Goal: Information Seeking & Learning: Learn about a topic

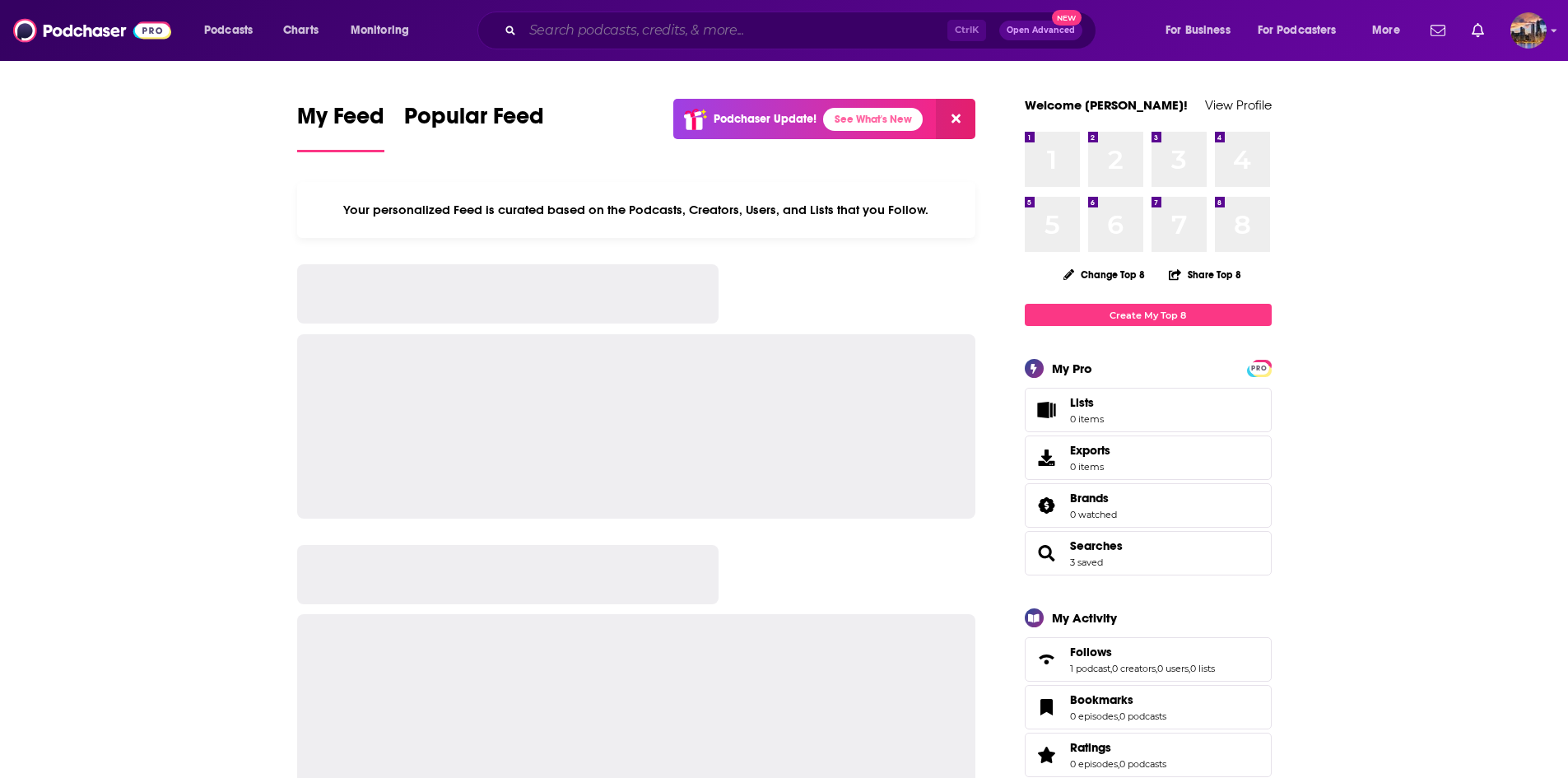
click at [589, 28] on input "Search podcasts, credits, & more..." at bounding box center [734, 30] width 424 height 26
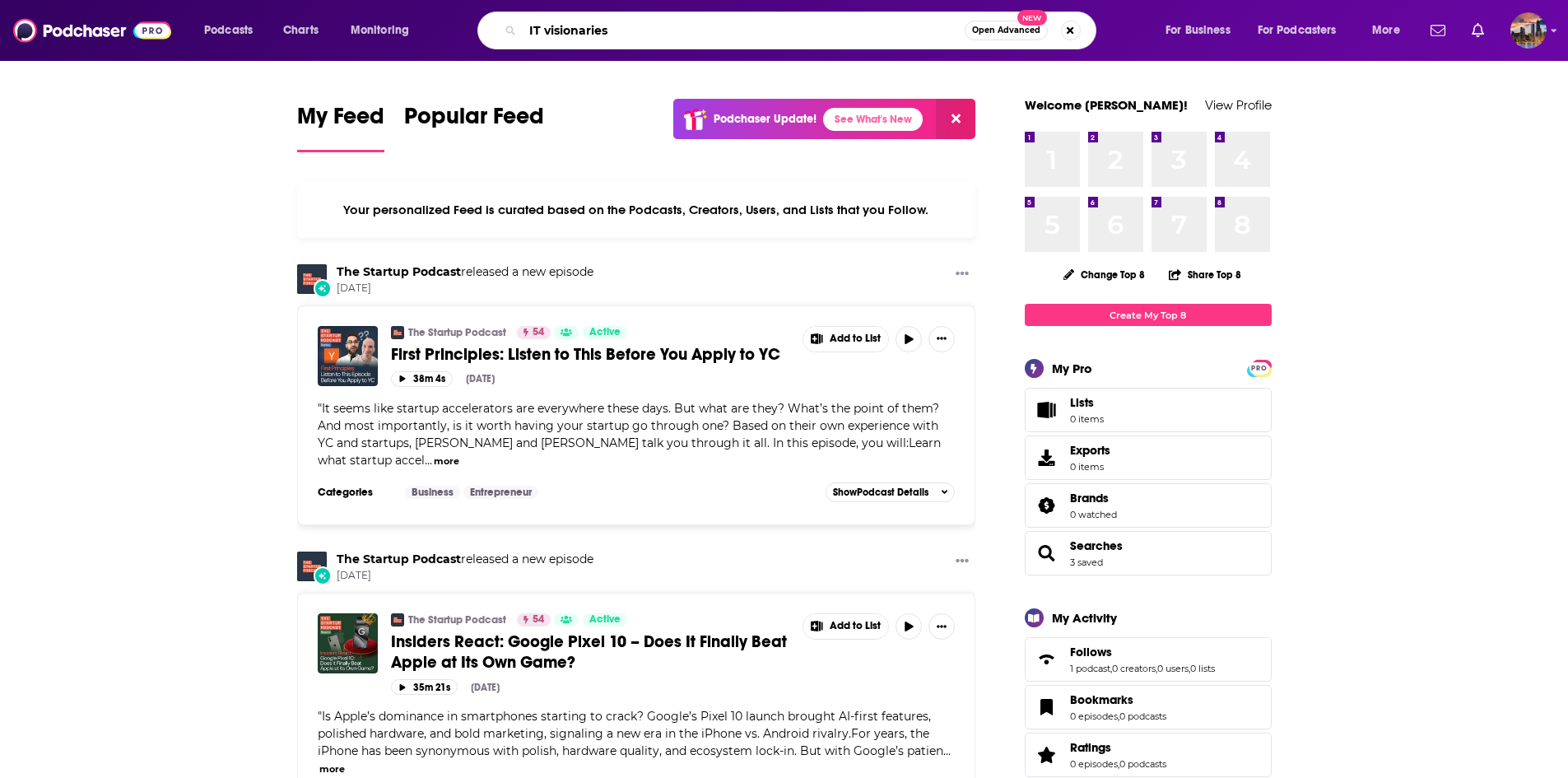
type input "IT visionaries"
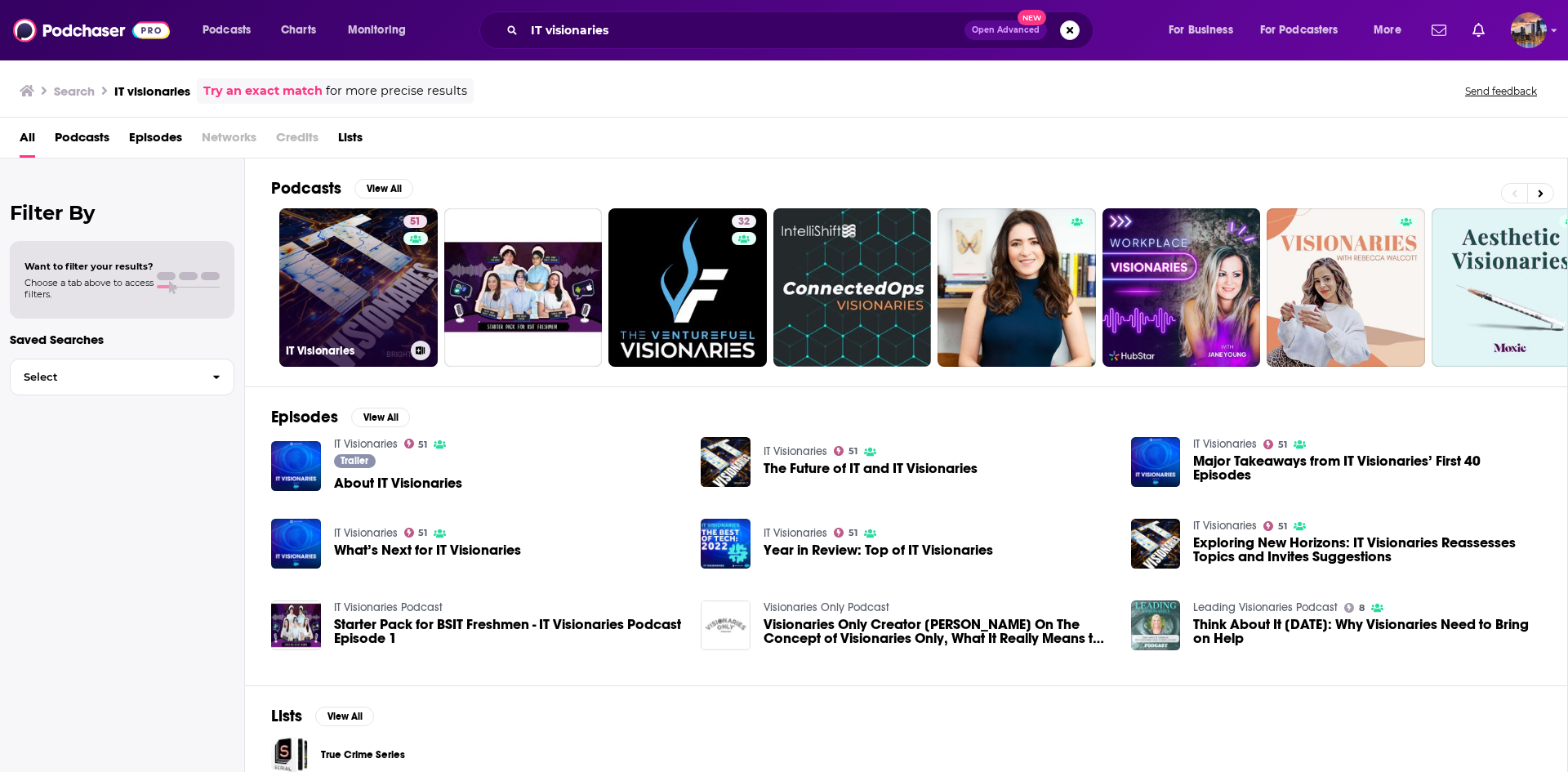
click at [363, 275] on link "51 IT Visionaries" at bounding box center [358, 288] width 159 height 159
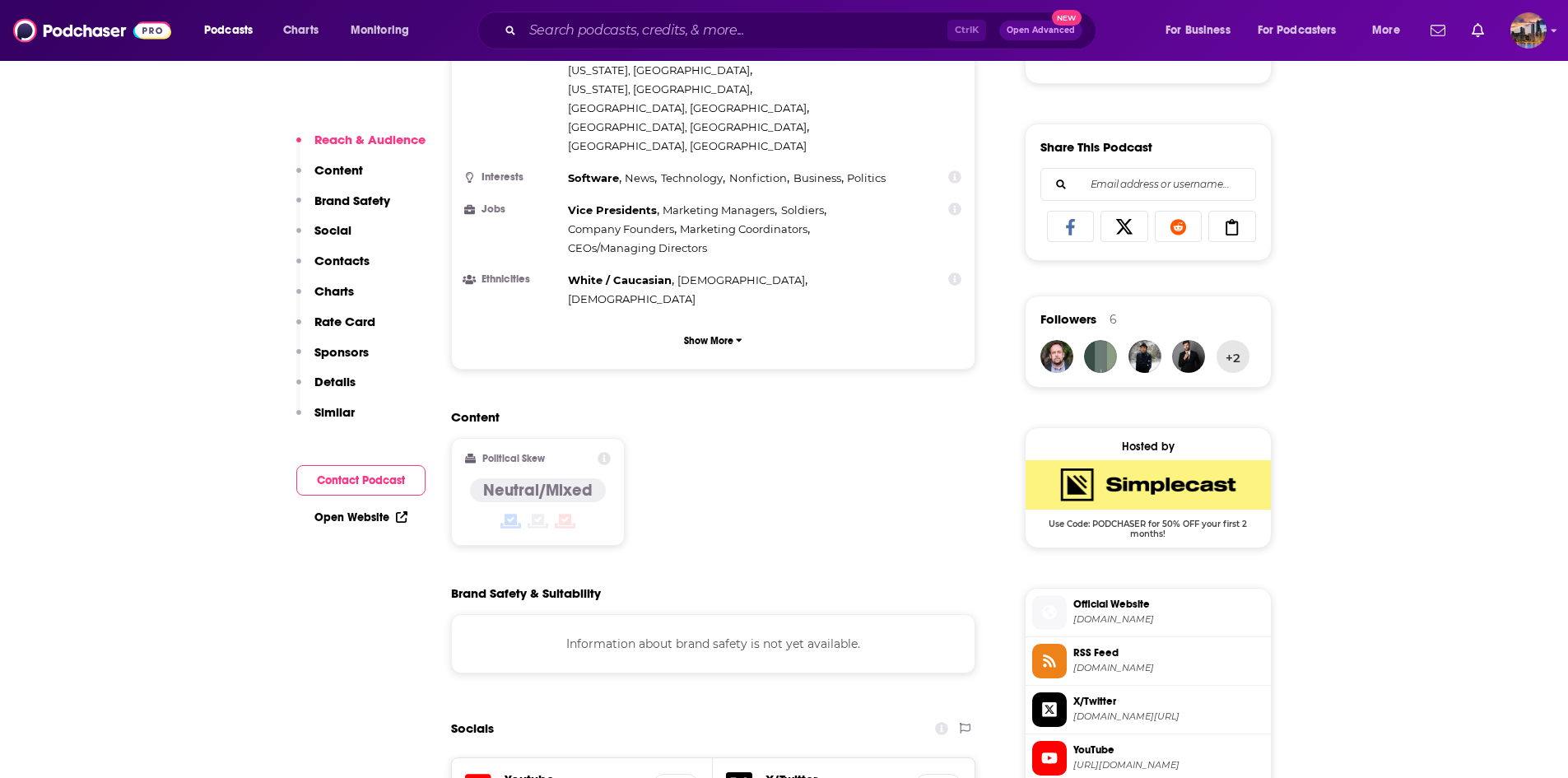
scroll to position [988, 0]
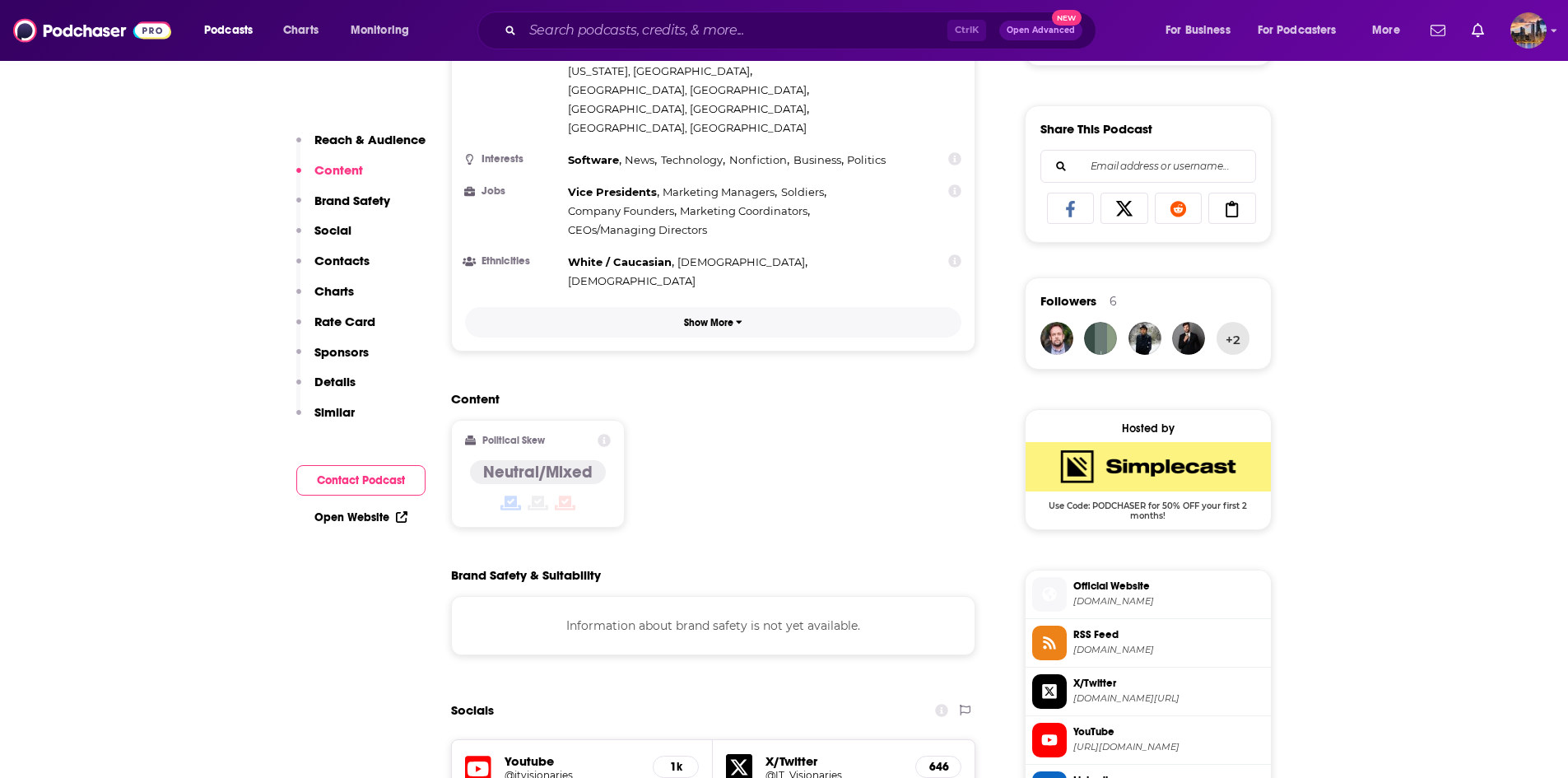
click at [723, 307] on button "Show More" at bounding box center [713, 323] width 497 height 31
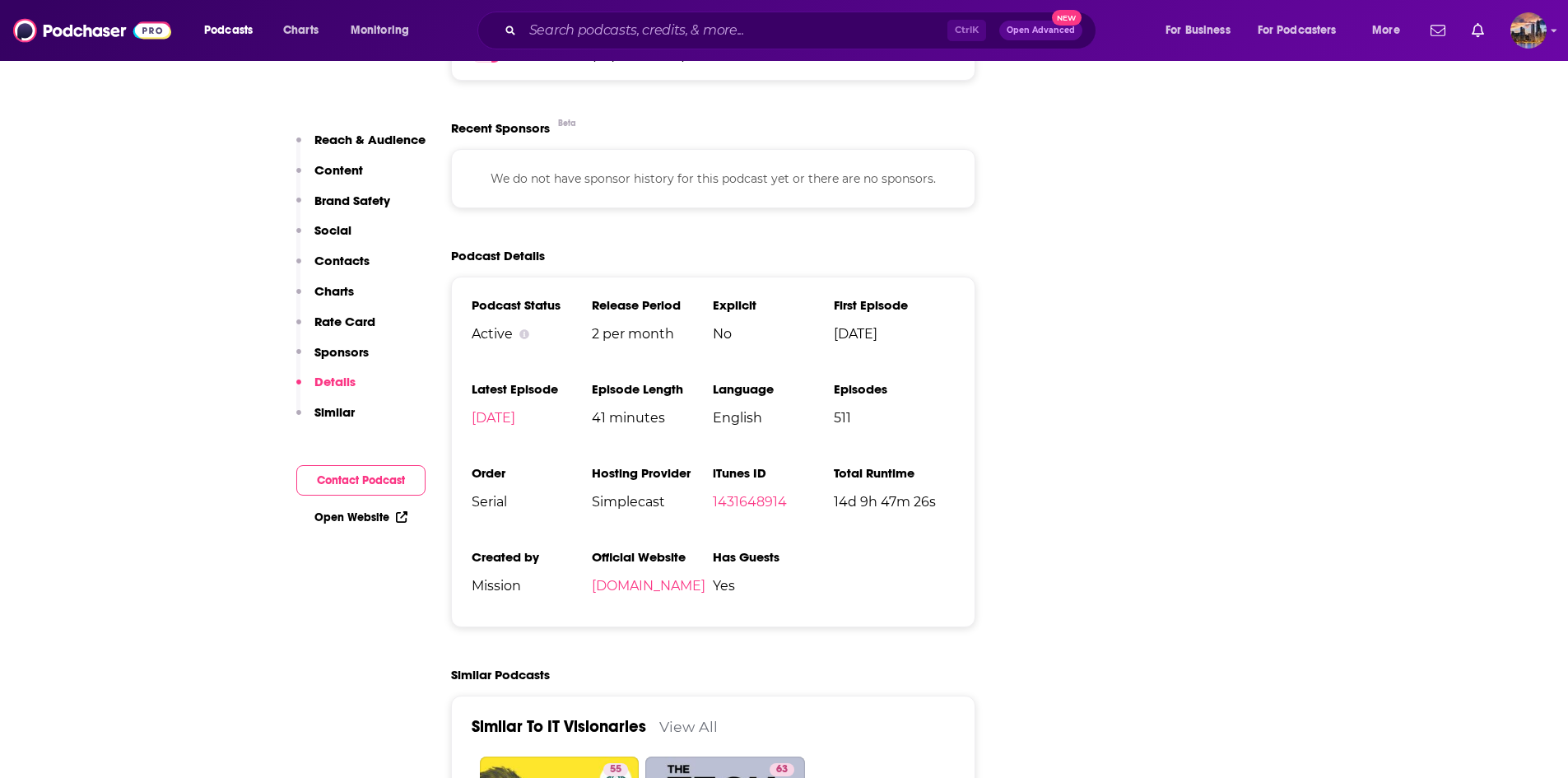
scroll to position [2716, 0]
click at [645, 325] on span "2 per month" at bounding box center [653, 333] width 121 height 15
click at [644, 325] on span "2 per month" at bounding box center [653, 333] width 121 height 15
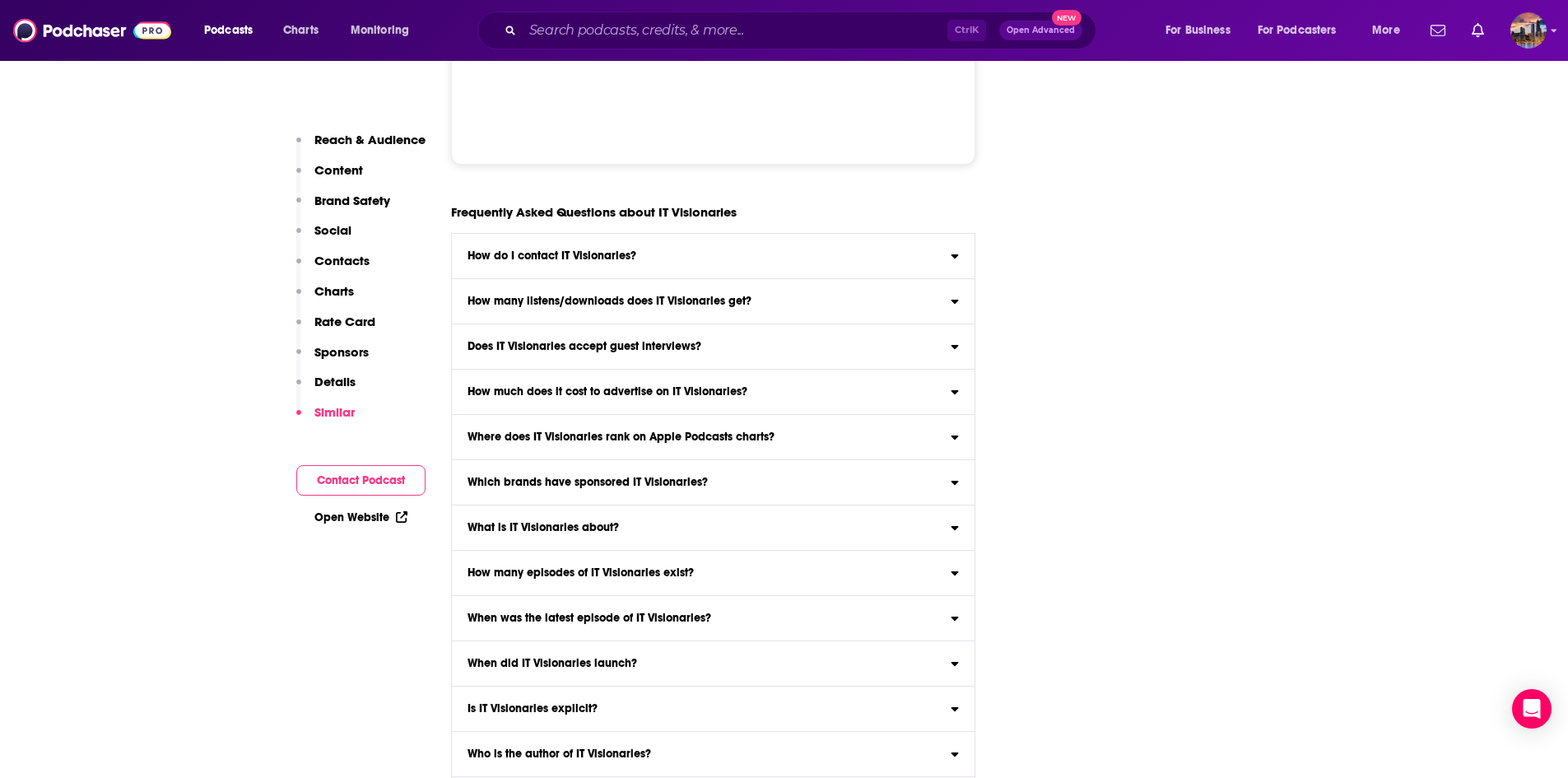
scroll to position [8408, 0]
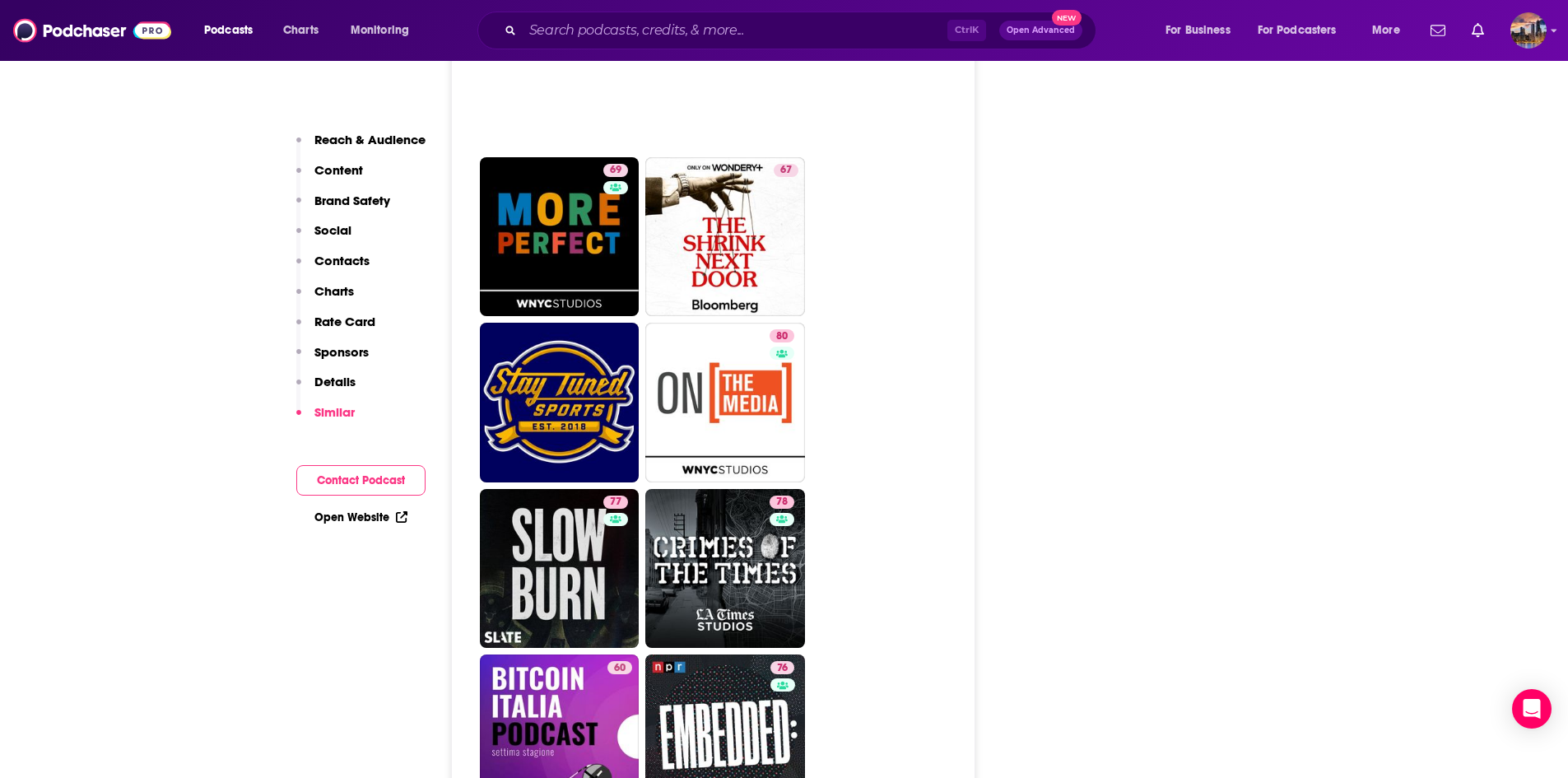
click at [371, 136] on p "Reach & Audience" at bounding box center [370, 140] width 111 height 15
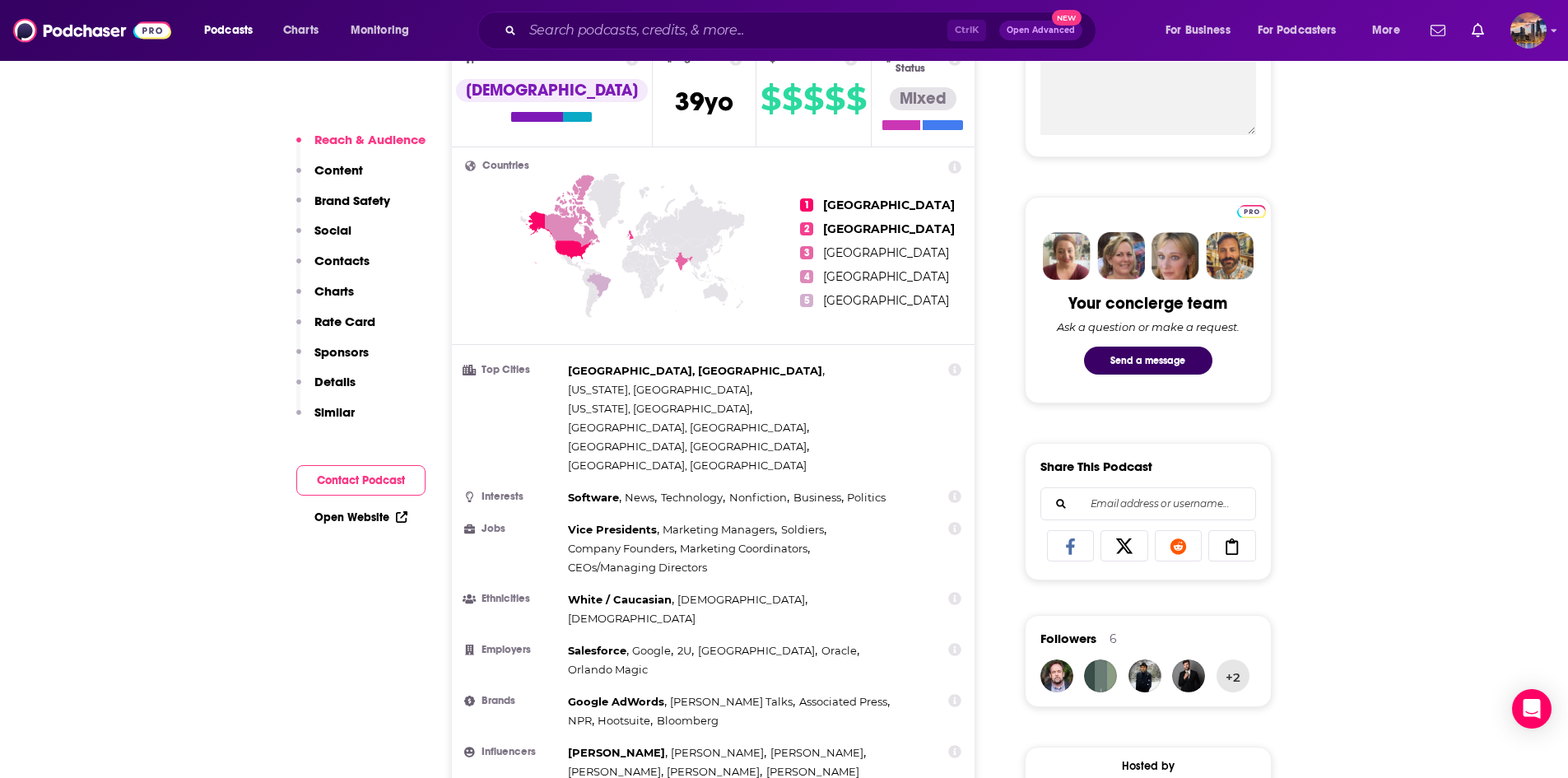
scroll to position [658, 0]
